Goal: Navigation & Orientation: Find specific page/section

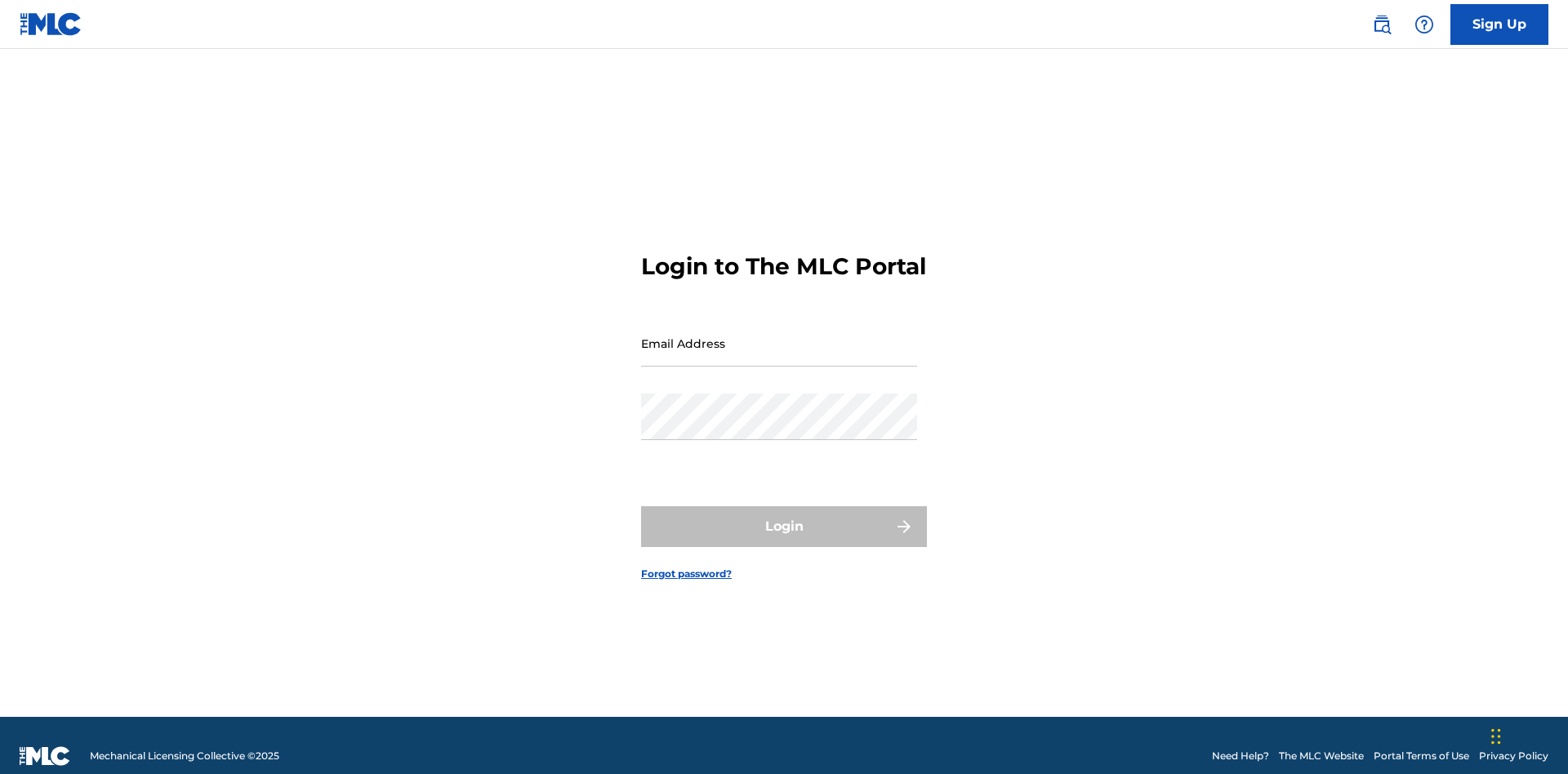
scroll to position [21, 0]
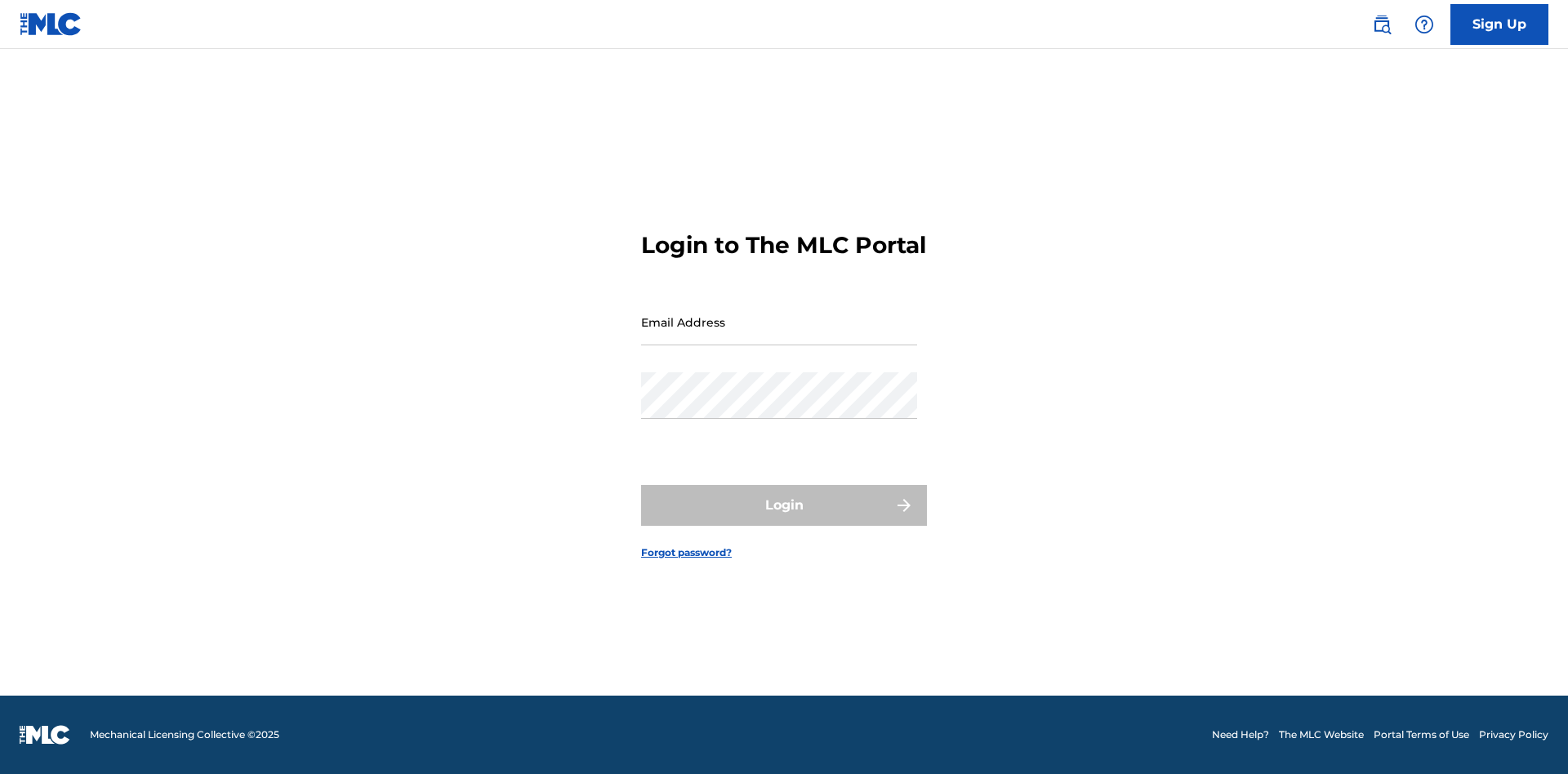
click at [779, 335] on input "Email Address" at bounding box center [779, 322] width 276 height 46
type input "[EMAIL_ADDRESS][DOMAIN_NAME]"
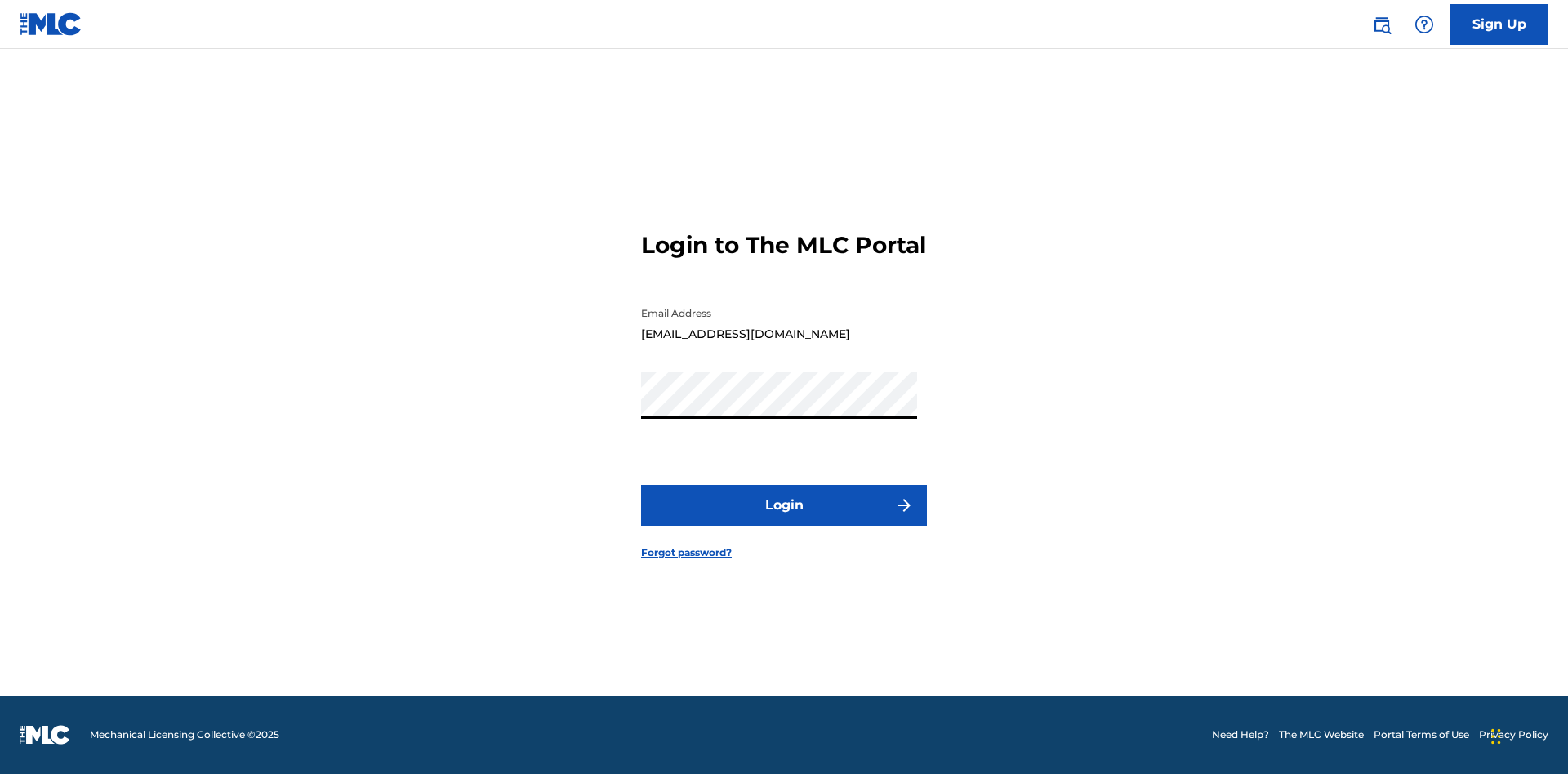
click at [784, 519] on button "Login" at bounding box center [784, 505] width 286 height 41
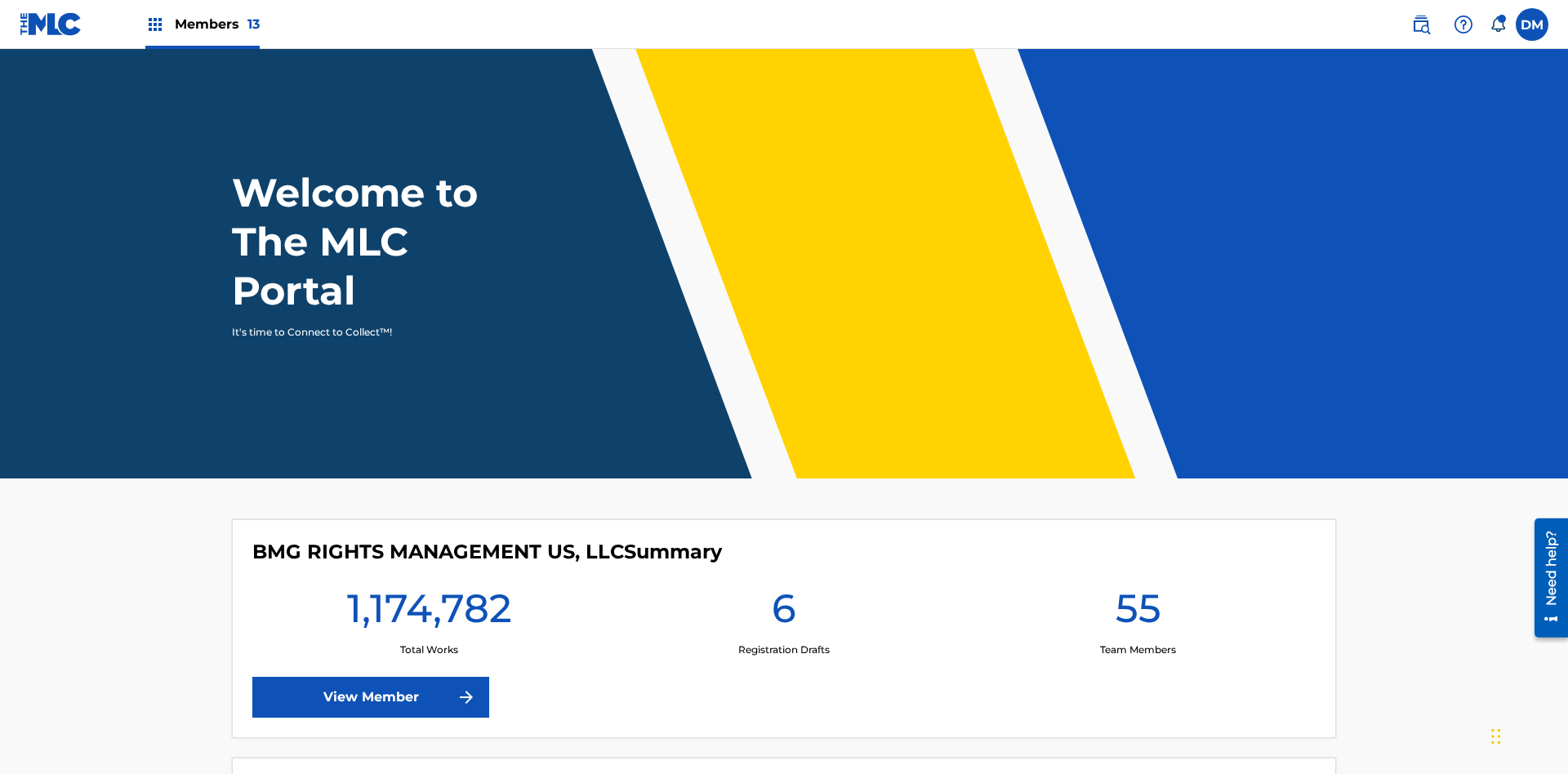
click at [202, 24] on span "Members 13" at bounding box center [218, 24] width 85 height 19
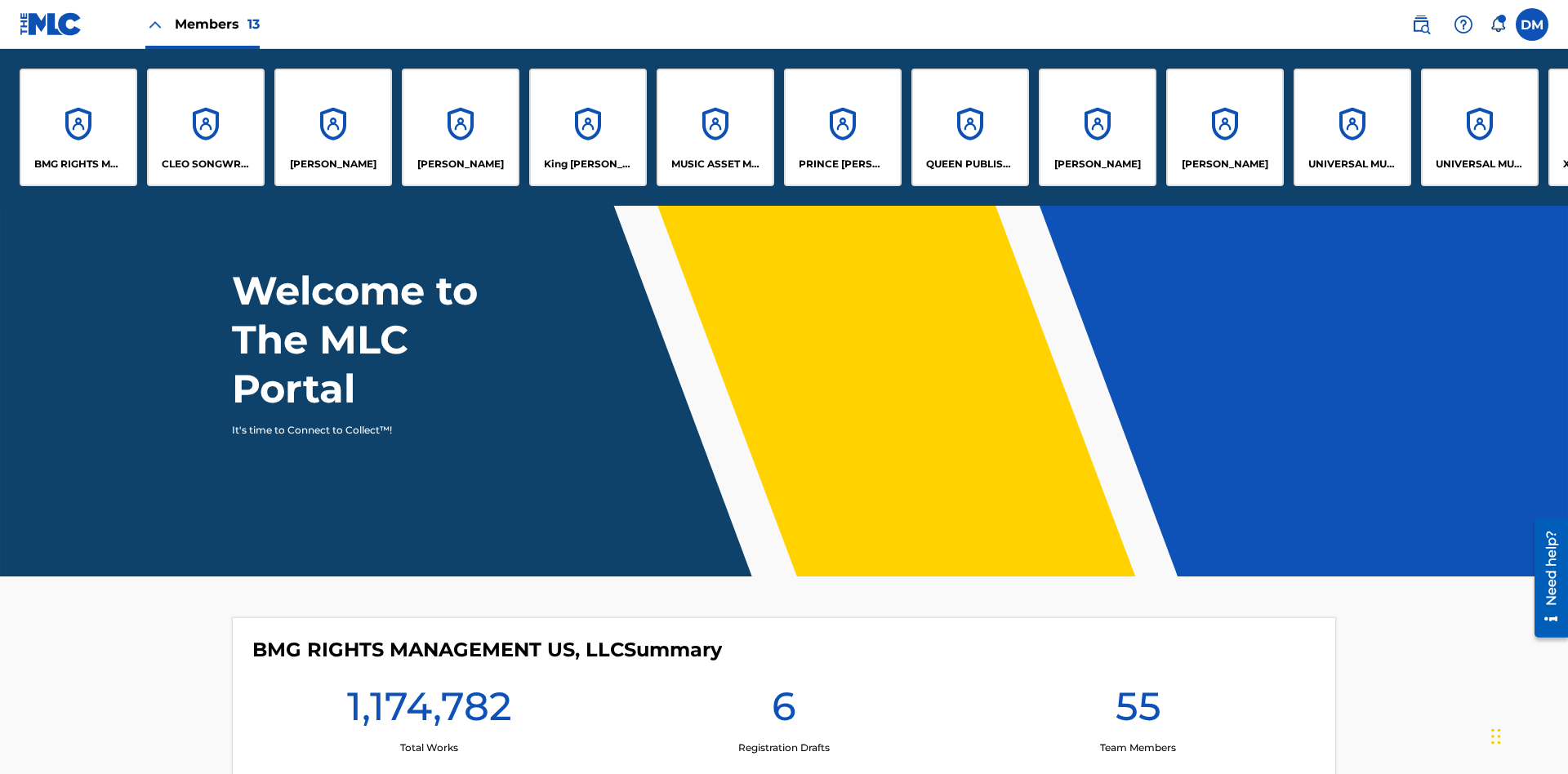
scroll to position [443, 0]
